Goal: Information Seeking & Learning: Check status

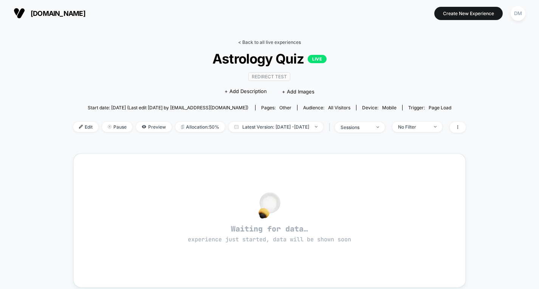
click at [255, 40] on link "< Back to all live experiences" at bounding box center [269, 42] width 63 height 6
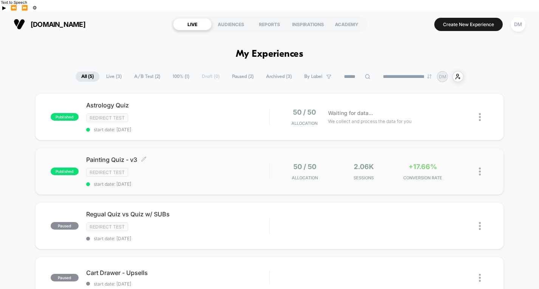
click at [216, 156] on div "Painting Quiz - v3 Click to edit experience details Click to edit experience de…" at bounding box center [177, 171] width 183 height 31
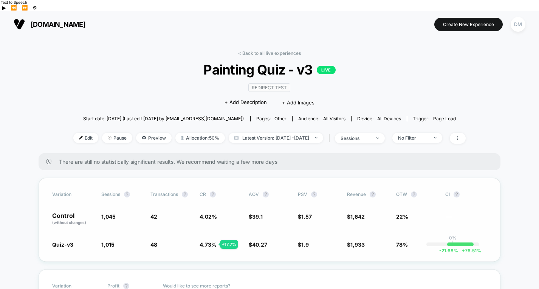
click at [351, 241] on span "$ 1,933 + 21.2 %" at bounding box center [368, 245] width 42 height 8
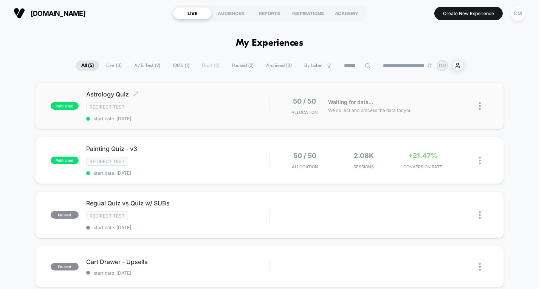
click at [182, 108] on div "Redirect Test" at bounding box center [177, 106] width 183 height 9
